Goal: Task Accomplishment & Management: Use online tool/utility

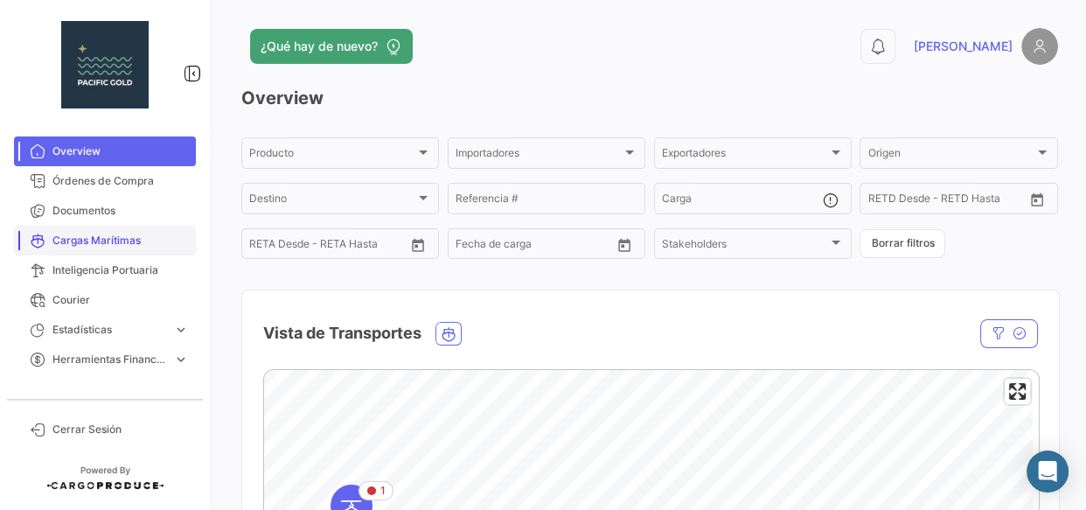
click at [108, 242] on span "Cargas Marítimas" at bounding box center [120, 241] width 136 height 16
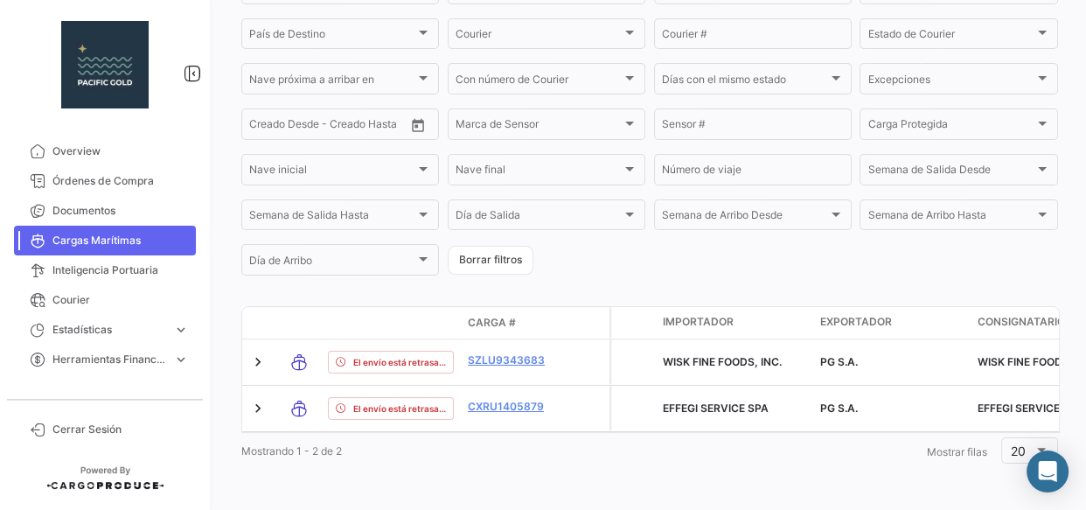
scroll to position [467, 0]
click at [99, 214] on span "Documentos" at bounding box center [120, 211] width 136 height 16
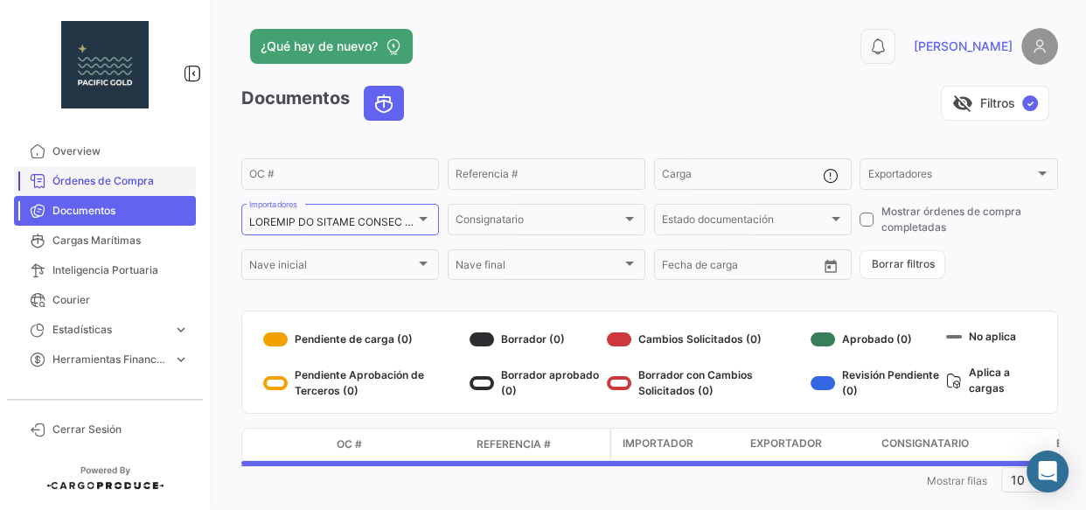
click at [87, 184] on span "Órdenes de Compra" at bounding box center [120, 181] width 136 height 16
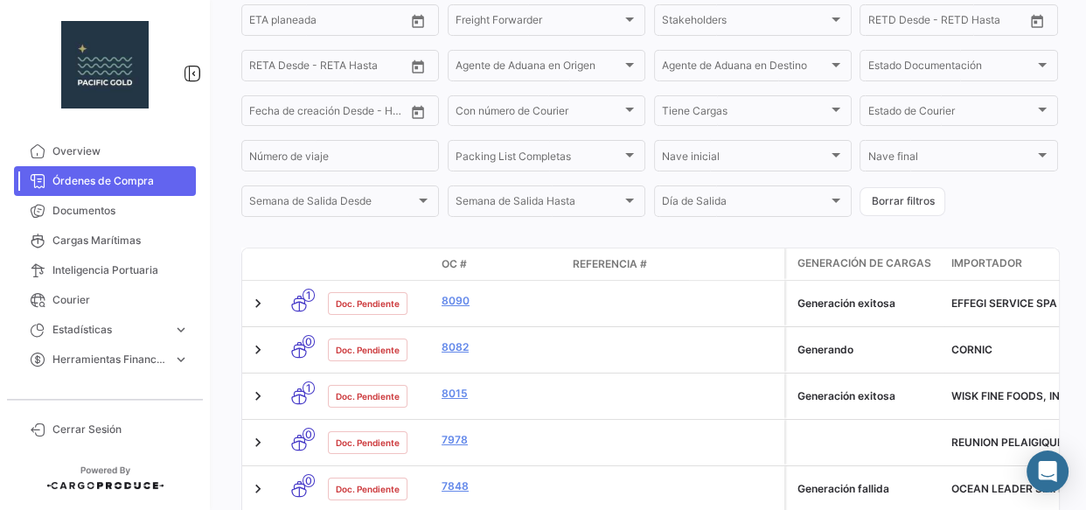
scroll to position [342, 0]
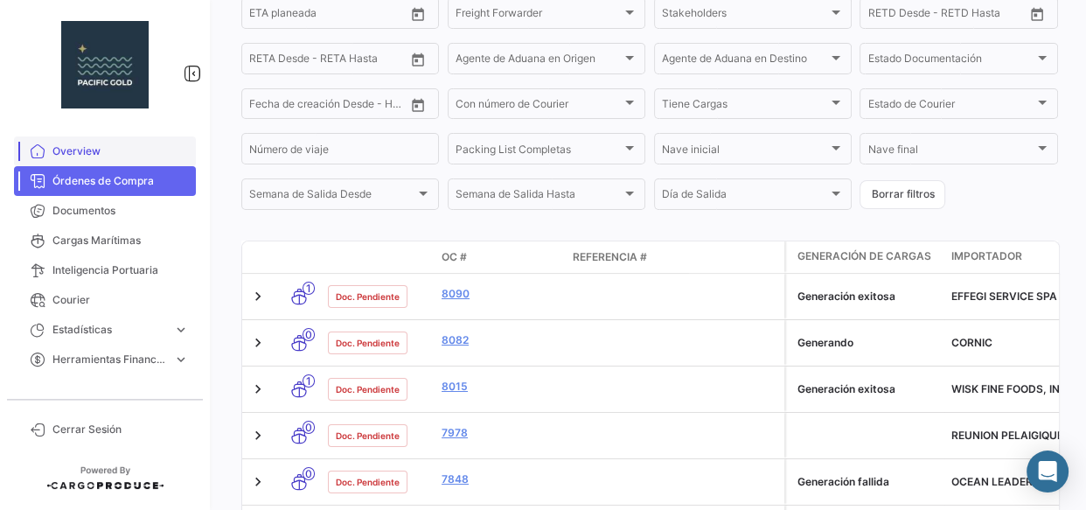
click at [69, 150] on span "Overview" at bounding box center [120, 151] width 136 height 16
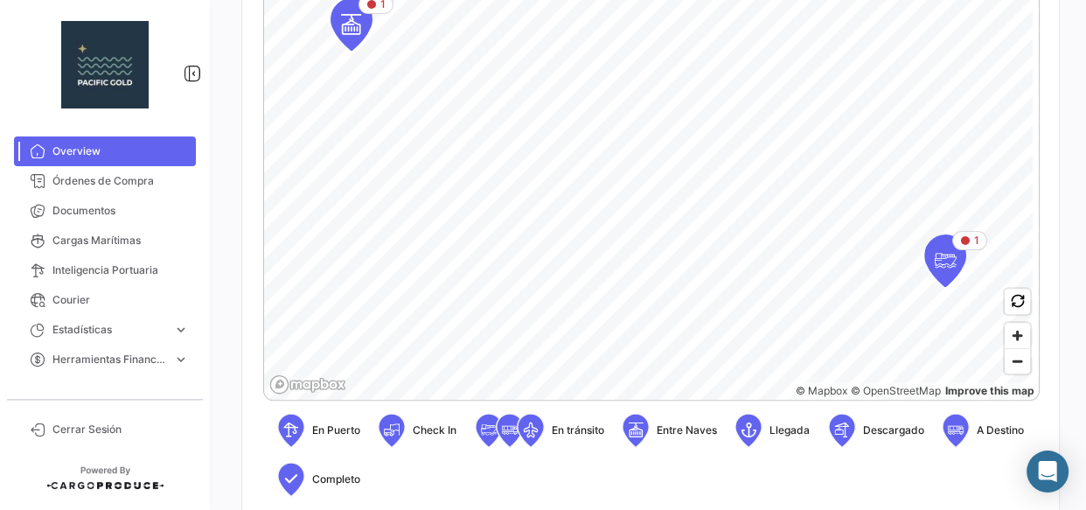
scroll to position [716, 0]
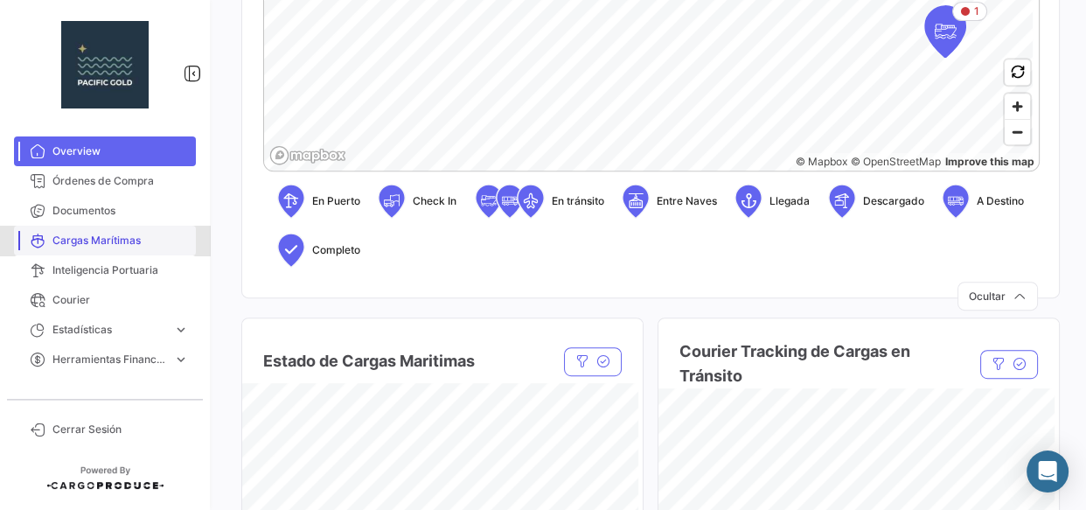
click at [97, 236] on span "Cargas Marítimas" at bounding box center [120, 241] width 136 height 16
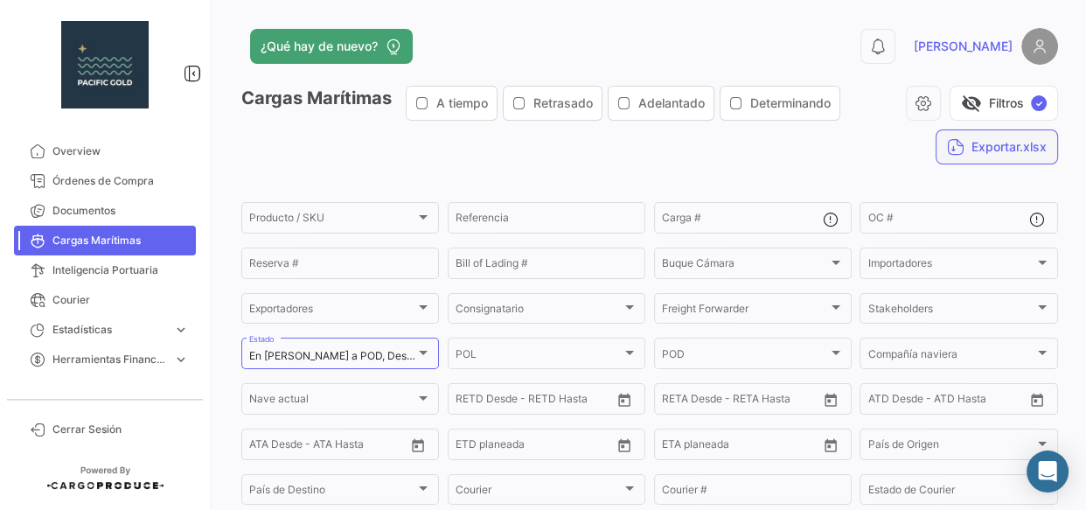
click at [1024, 143] on button "Exportar.xlsx" at bounding box center [997, 146] width 122 height 35
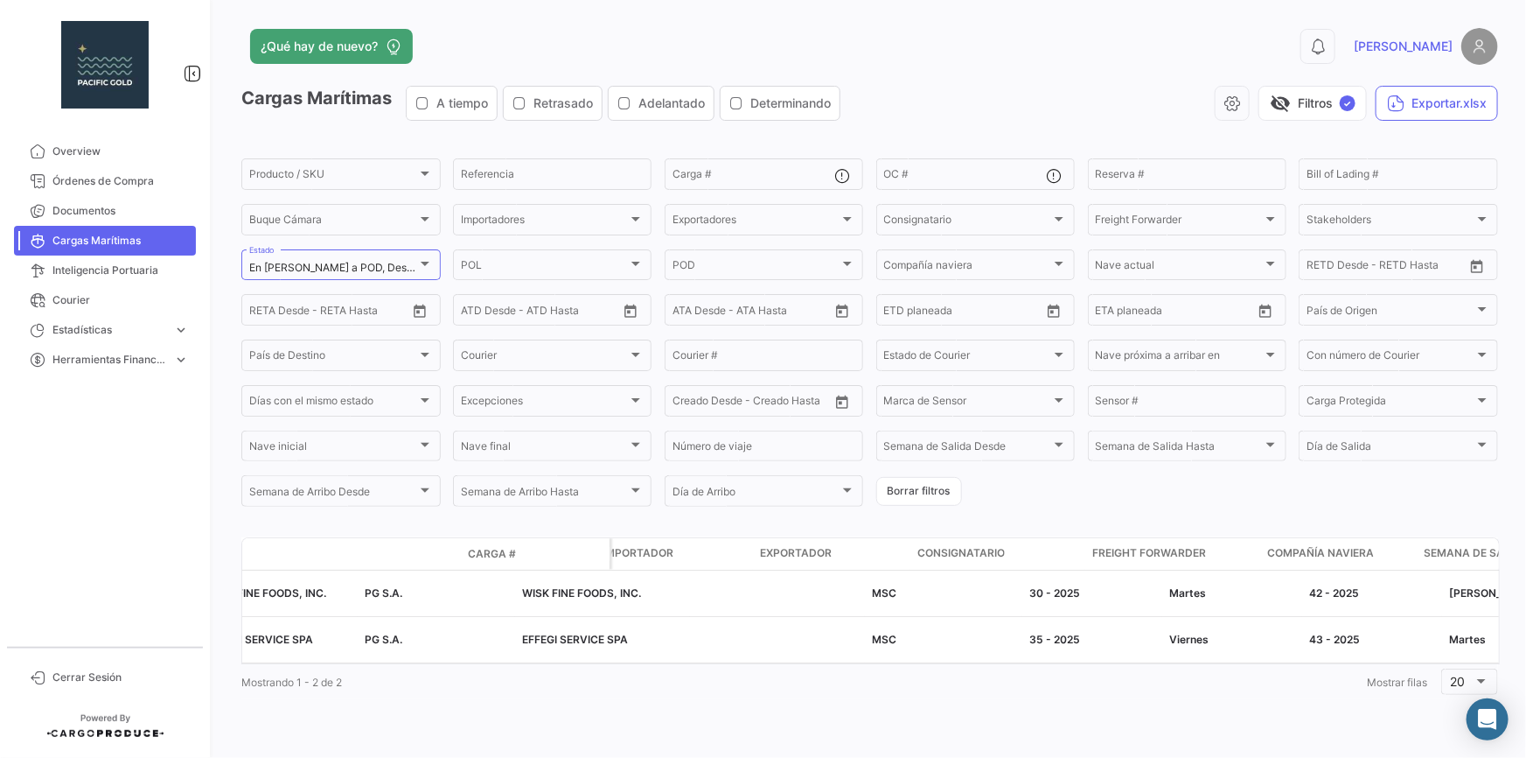
scroll to position [0, 60]
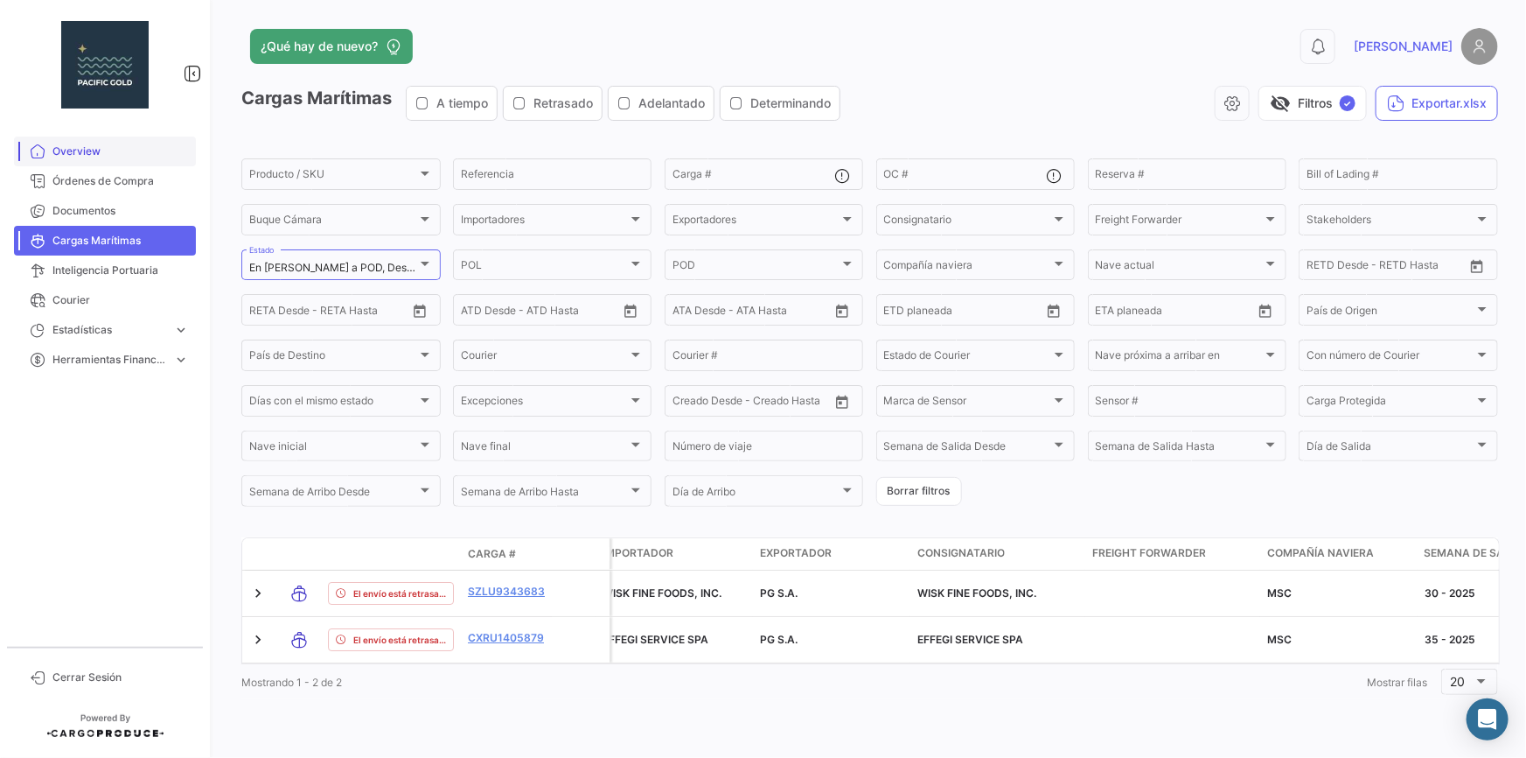
click at [99, 156] on span "Overview" at bounding box center [120, 151] width 136 height 16
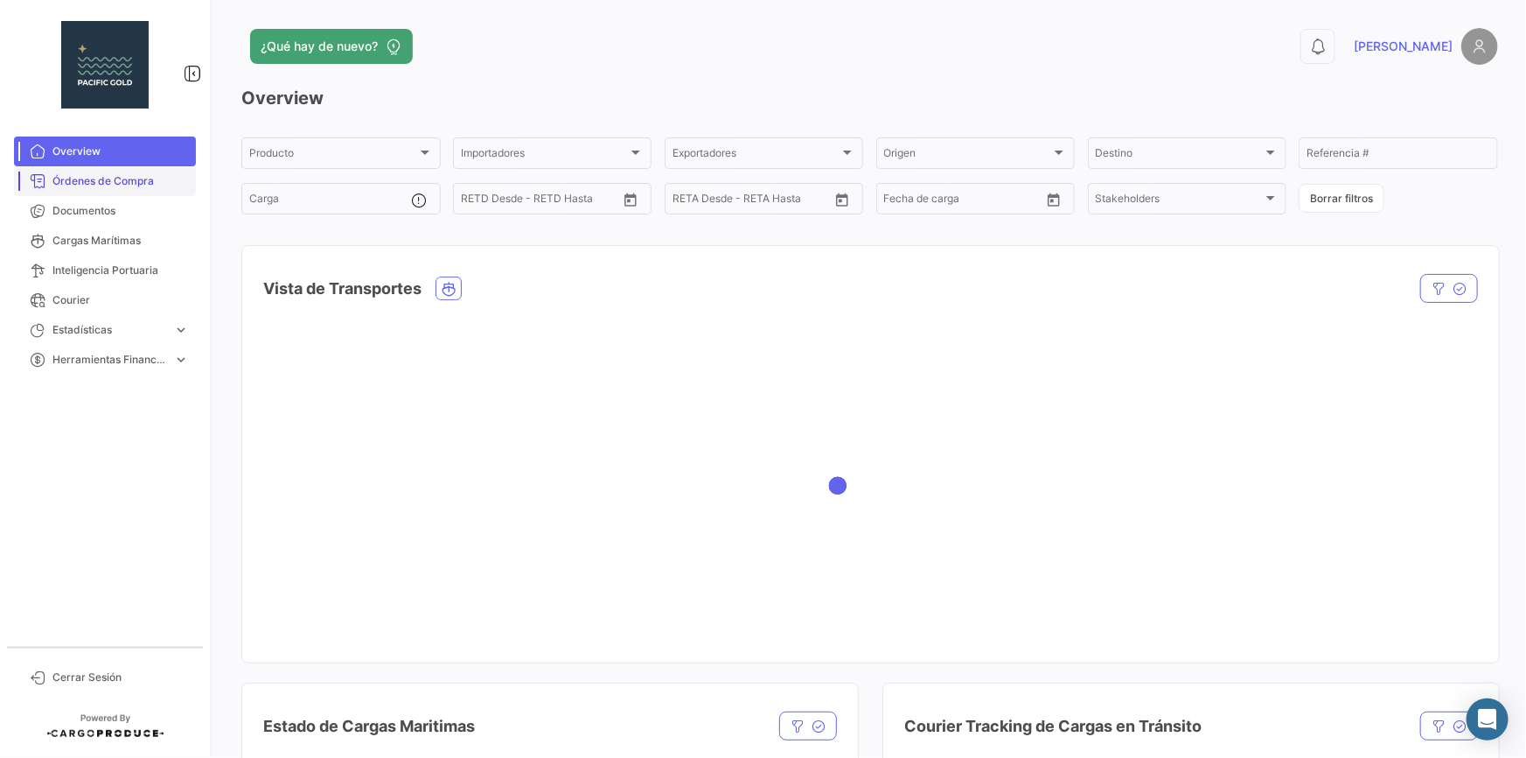
click at [101, 180] on span "Órdenes de Compra" at bounding box center [120, 181] width 136 height 16
